Goal: Information Seeking & Learning: Find specific fact

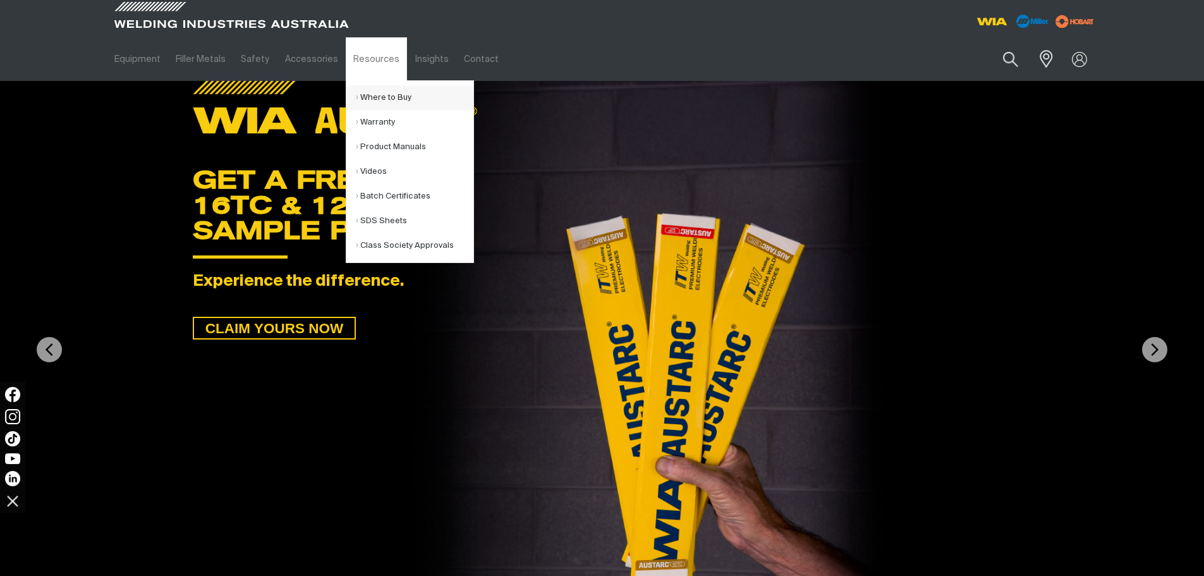
click at [368, 92] on link "Where to Buy" at bounding box center [415, 97] width 118 height 25
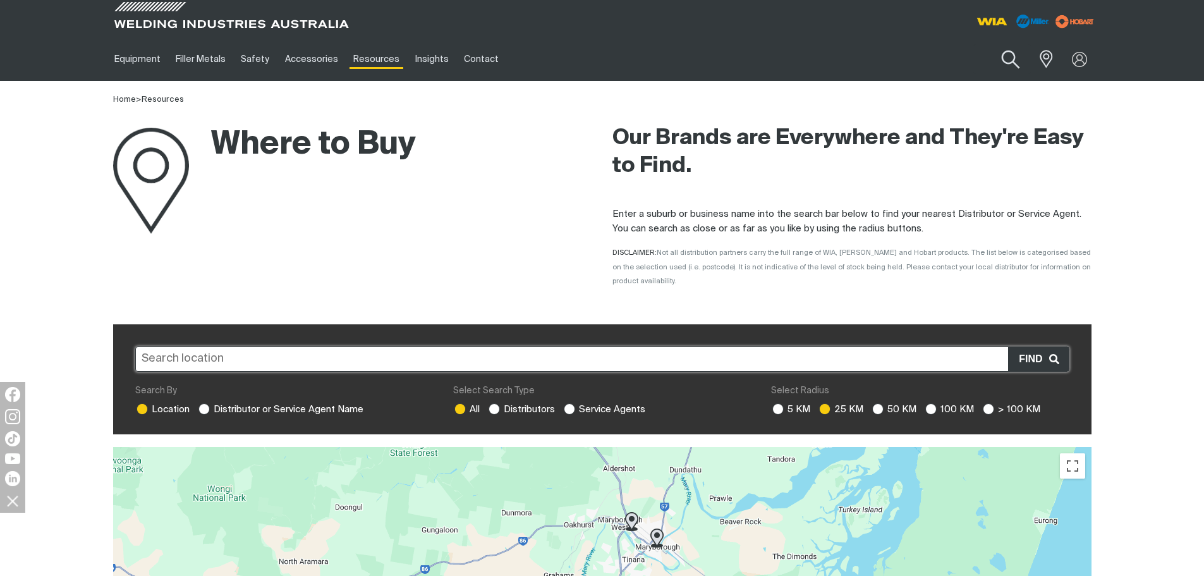
click at [1006, 63] on button "Search products" at bounding box center [1010, 60] width 51 height 36
click at [904, 64] on input "Search" at bounding box center [933, 59] width 195 height 28
paste input "MR164902"
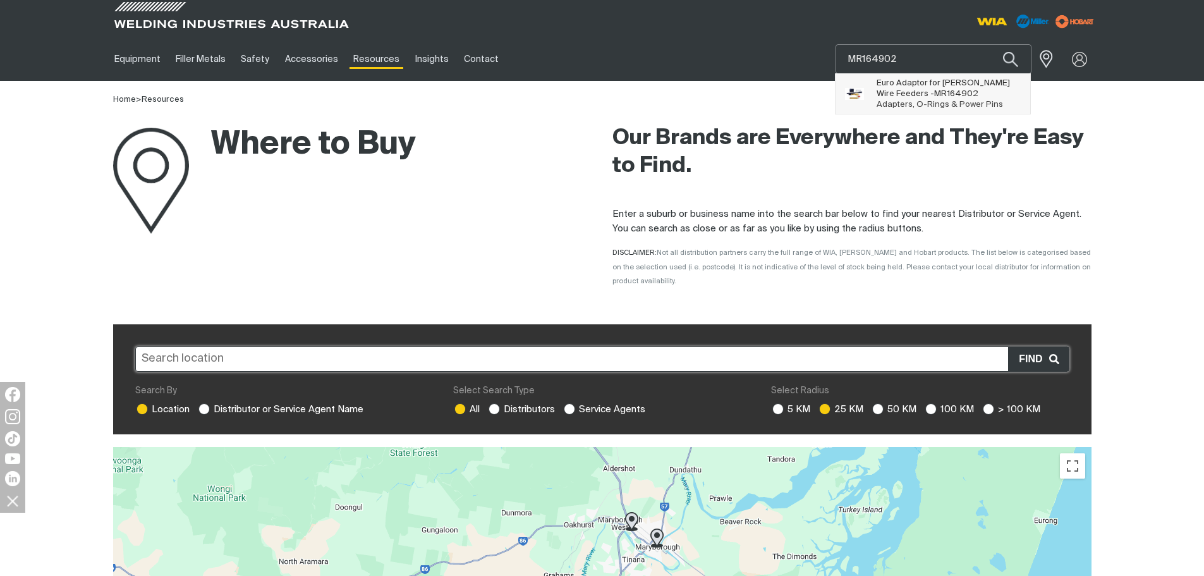
type input "MR164902"
click at [934, 90] on span "MR164902" at bounding box center [956, 94] width 44 height 8
